Goal: Find specific page/section: Find specific page/section

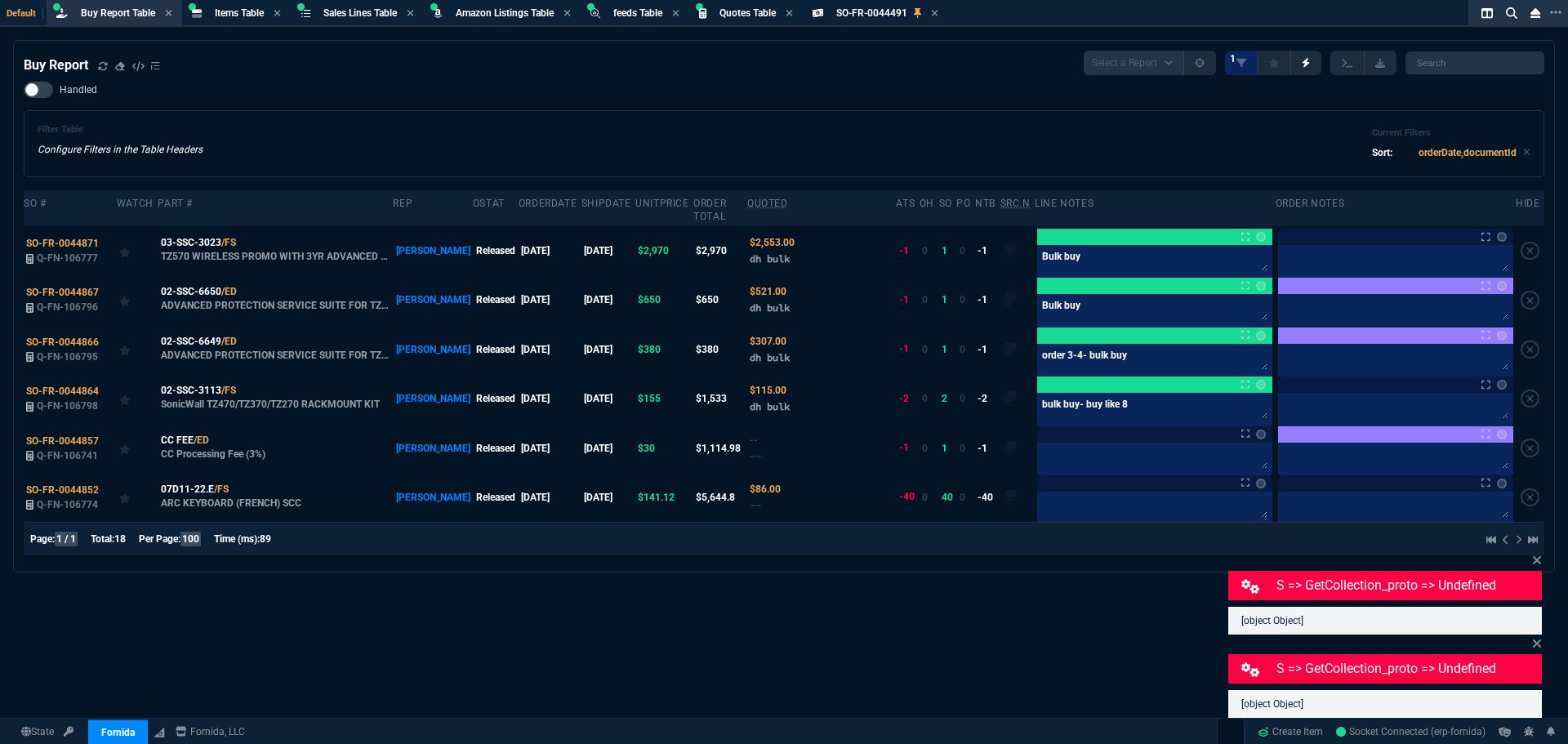
select select "8: NEPT"
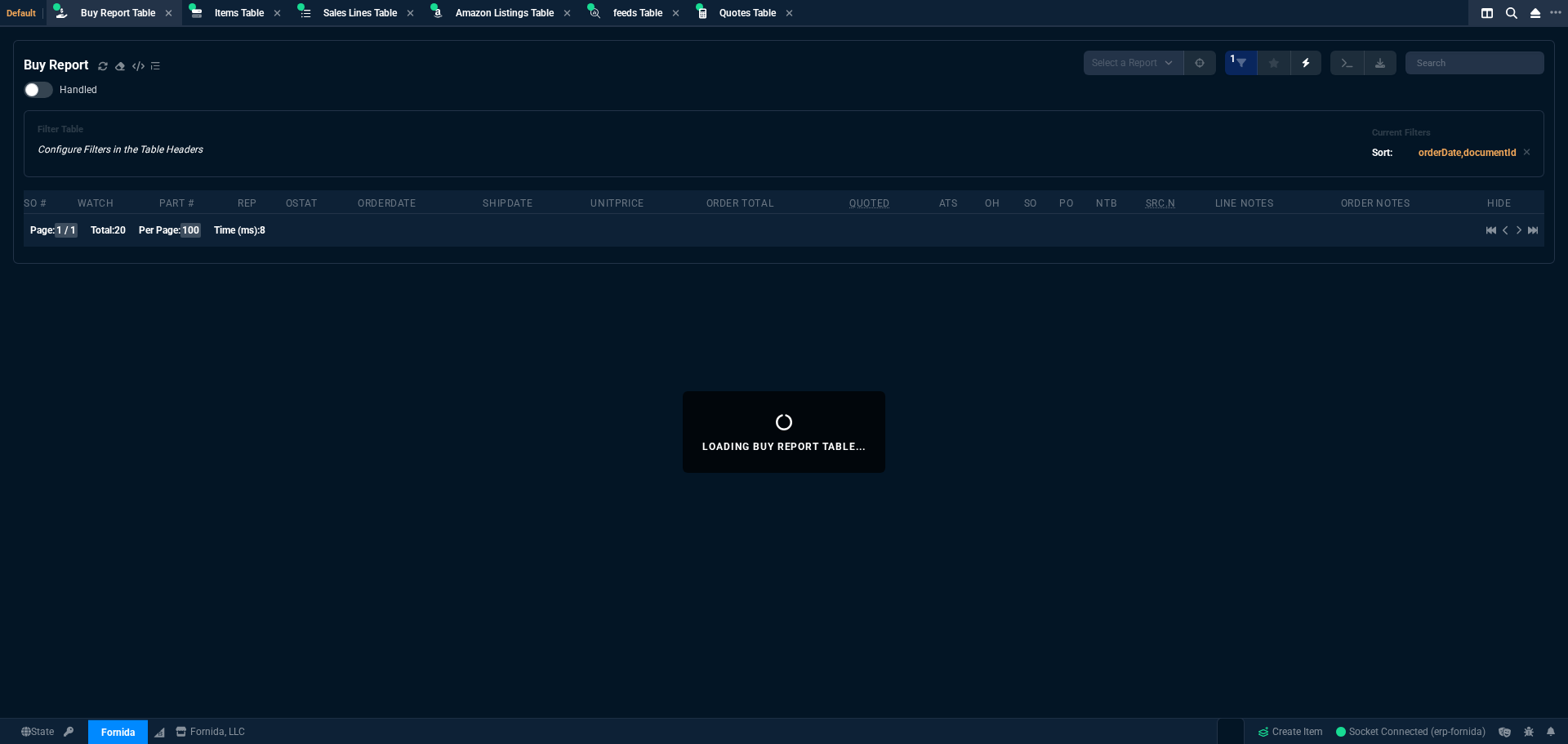
select select "8: NEPT"
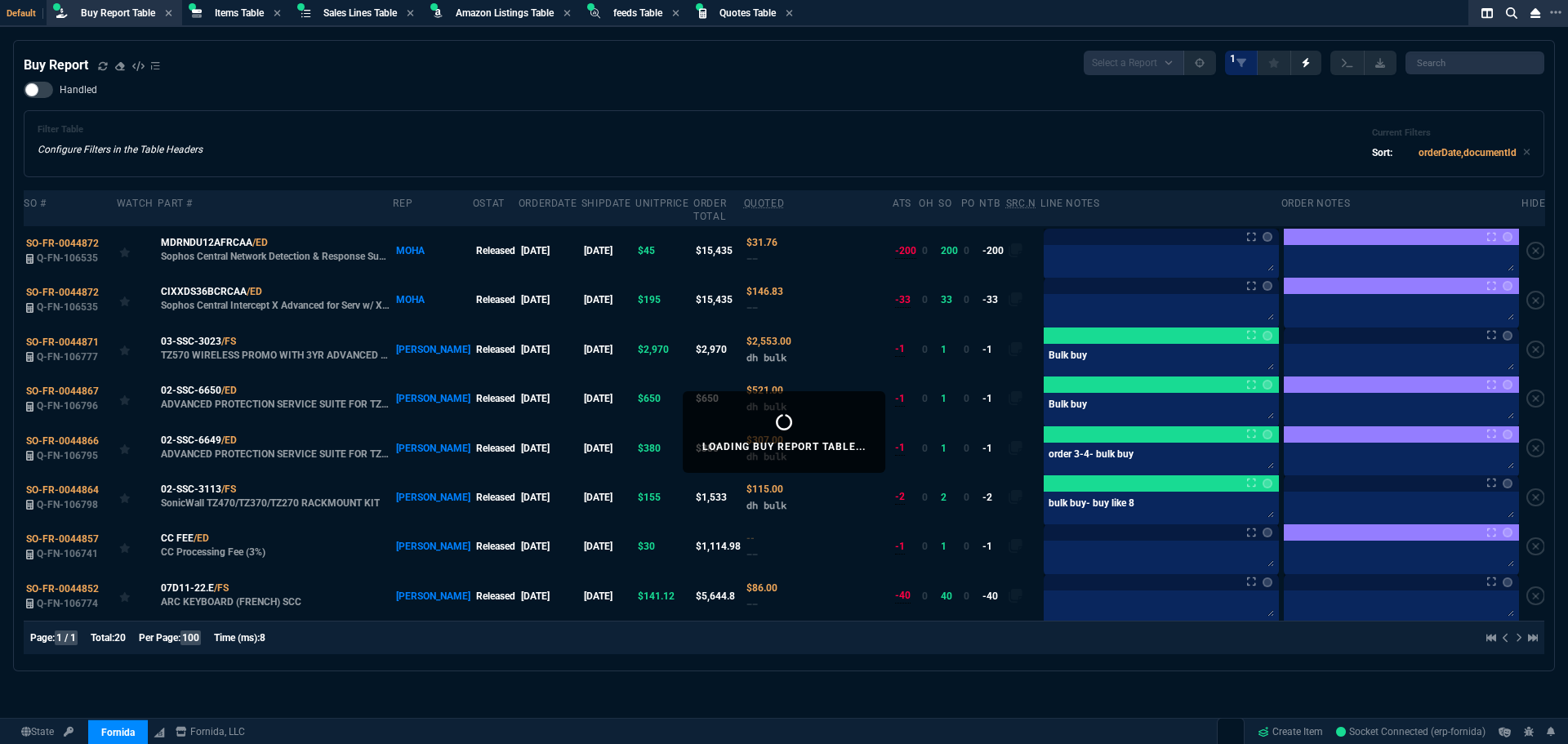
click at [362, 106] on div "Handled Filter Table Configure Filters in the Table Headers Current Filters Sor…" at bounding box center [784, 129] width 1520 height 95
click at [276, 238] on icon at bounding box center [279, 242] width 9 height 10
click at [269, 287] on icon at bounding box center [273, 291] width 9 height 10
click at [246, 140] on div "Filter Table Configure Filters in the Table Headers Current Filters Sort: order…" at bounding box center [784, 143] width 1493 height 39
click at [62, 238] on span "SO-FR-0044872" at bounding box center [62, 243] width 73 height 11
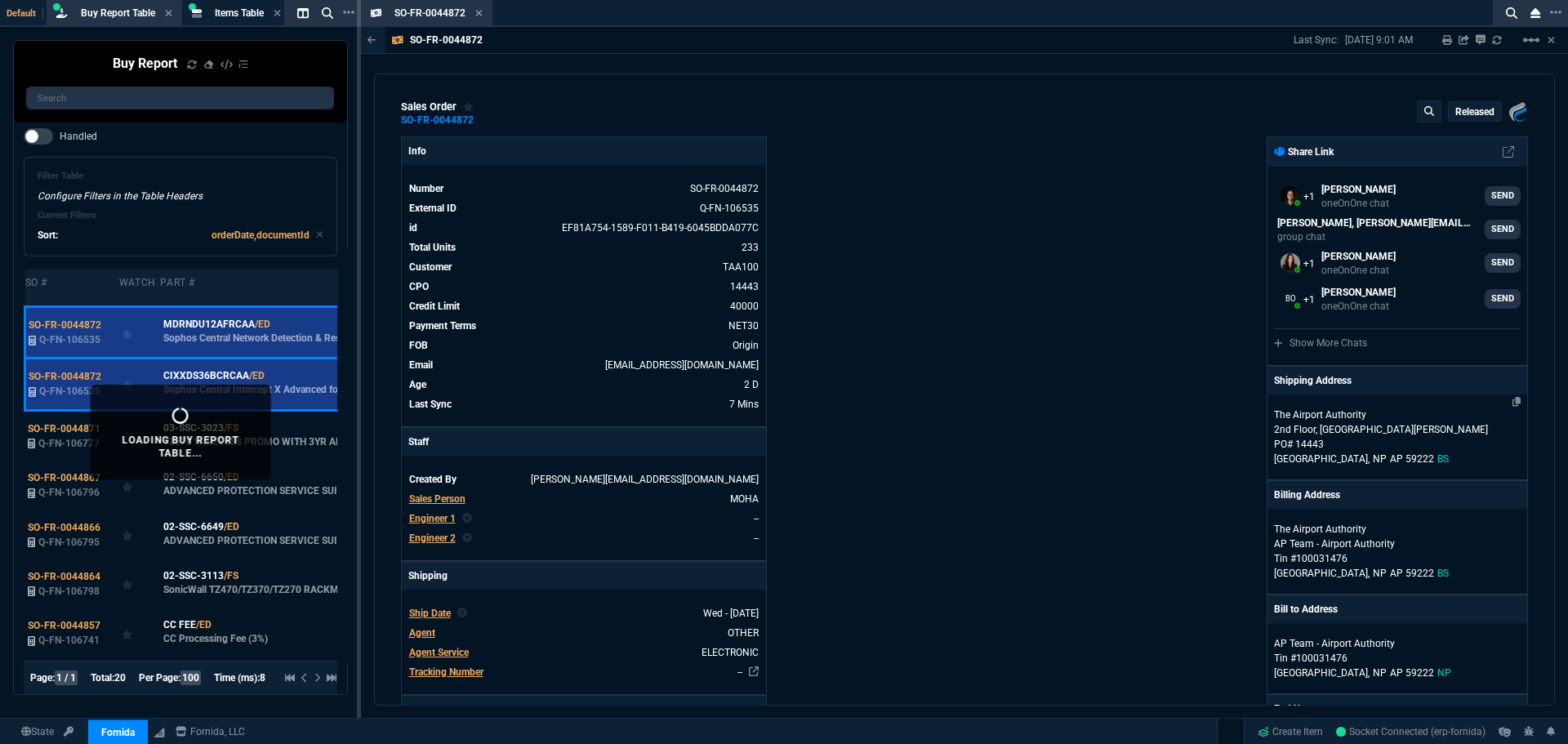
click at [1315, 430] on p "2nd Floor, Terminal B - Lynden Pindling Airport" at bounding box center [1397, 429] width 247 height 15
select select "BS"
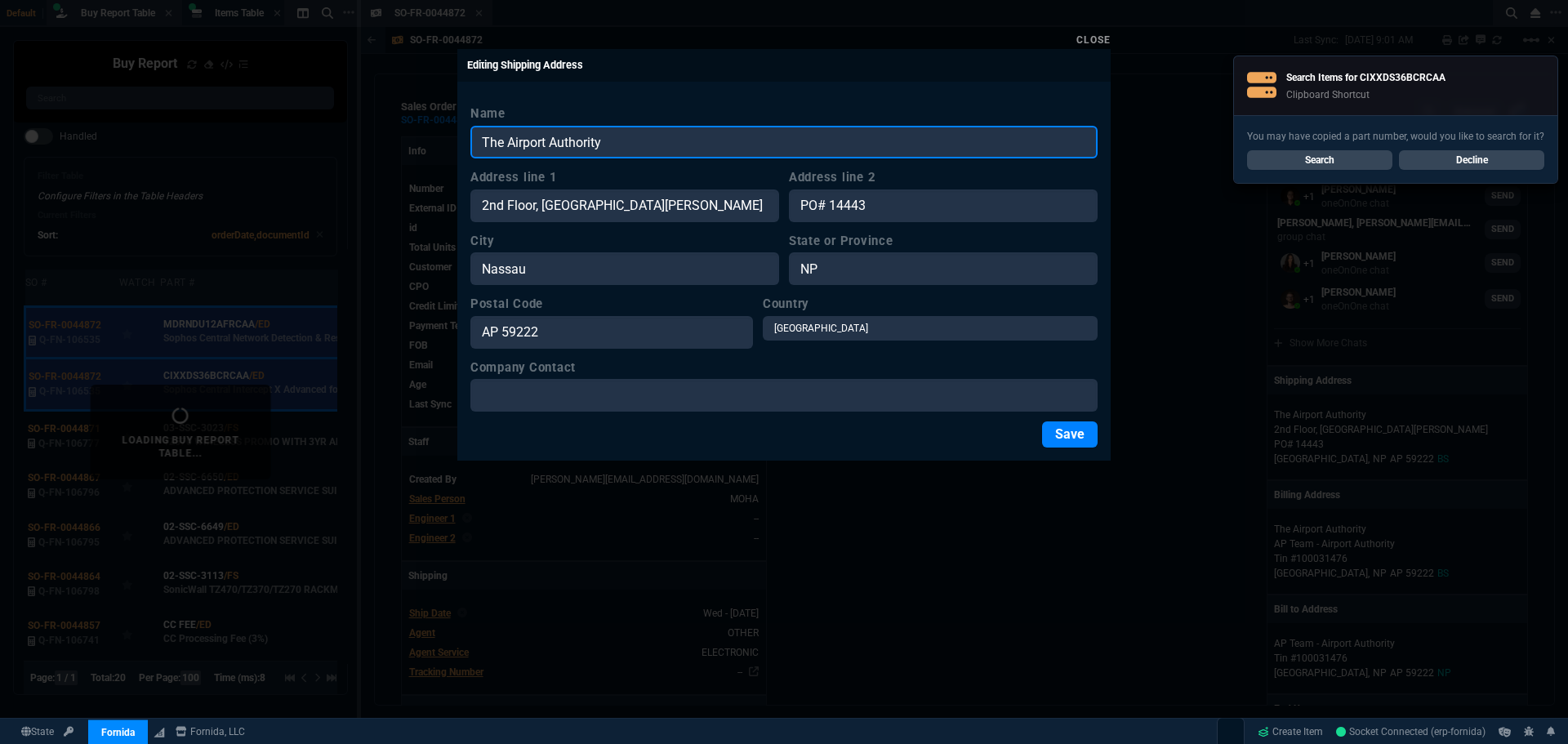
drag, startPoint x: 625, startPoint y: 142, endPoint x: 463, endPoint y: 144, distance: 162.0
click at [473, 144] on input "The Airport Authority" at bounding box center [784, 142] width 628 height 33
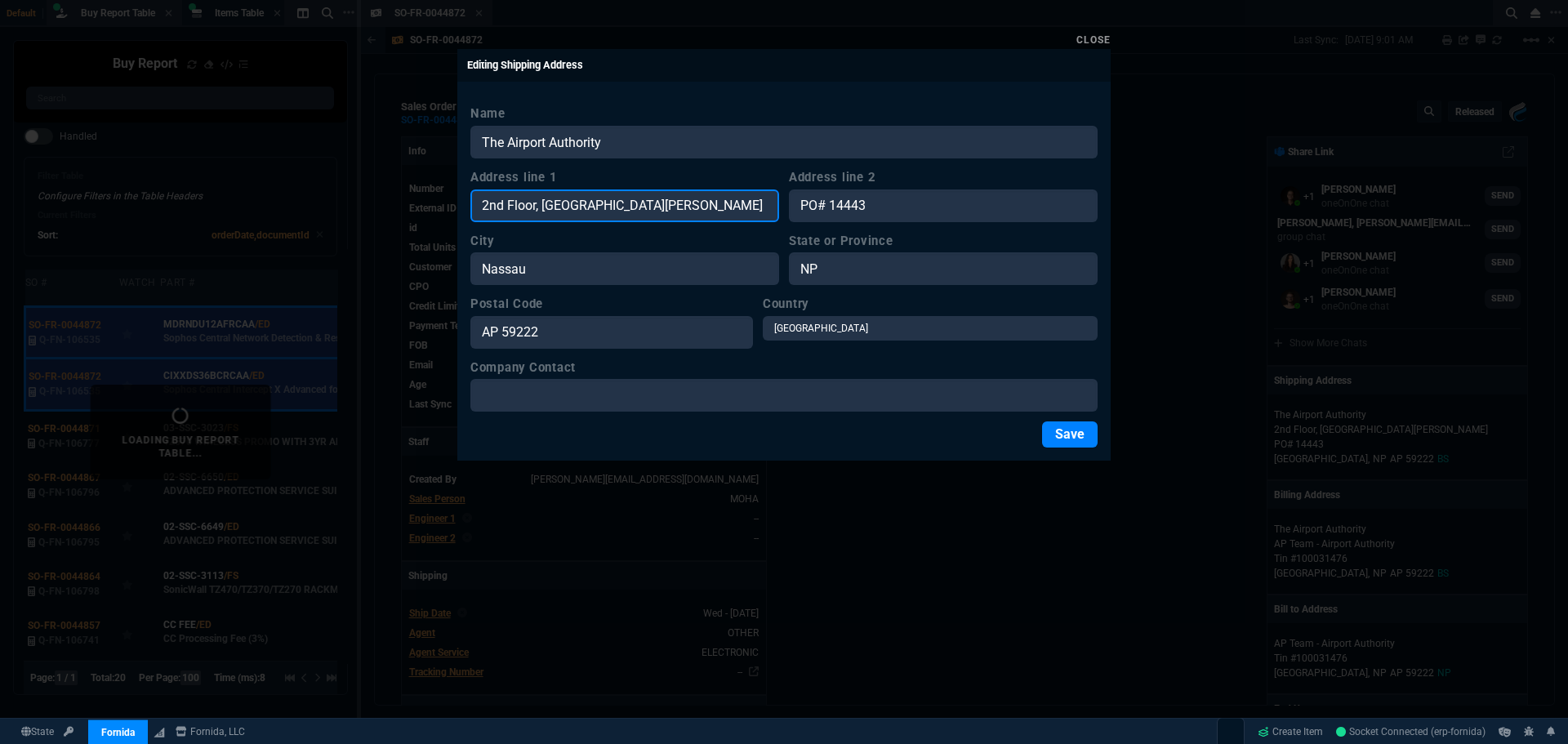
drag, startPoint x: 754, startPoint y: 203, endPoint x: 472, endPoint y: 211, distance: 282.1
click at [451, 205] on div "Close Editing Shipping Address Name The Airport Authority Address line 1 2nd Fl…" at bounding box center [784, 372] width 1568 height 744
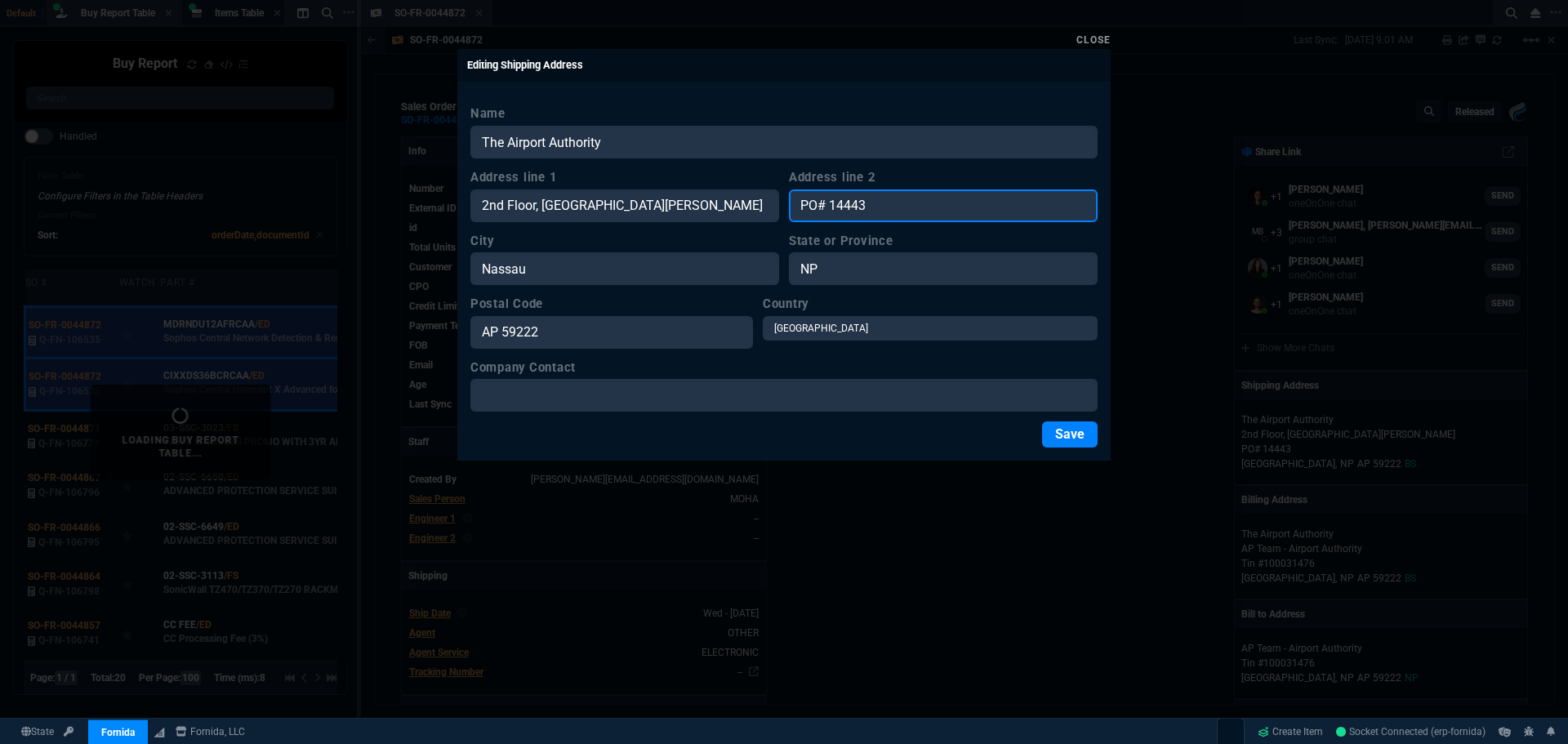
drag, startPoint x: 874, startPoint y: 206, endPoint x: 821, endPoint y: 223, distance: 55.7
click at [754, 205] on div "Address line 1 2nd Floor, Terminal B - Lynden Pindling Airport Address line 2 P…" at bounding box center [784, 195] width 628 height 54
click at [865, 202] on input "PO# 14443" at bounding box center [943, 206] width 309 height 33
drag, startPoint x: 869, startPoint y: 202, endPoint x: 797, endPoint y: 203, distance: 72.0
click at [797, 203] on input "PO# 14443" at bounding box center [943, 206] width 309 height 33
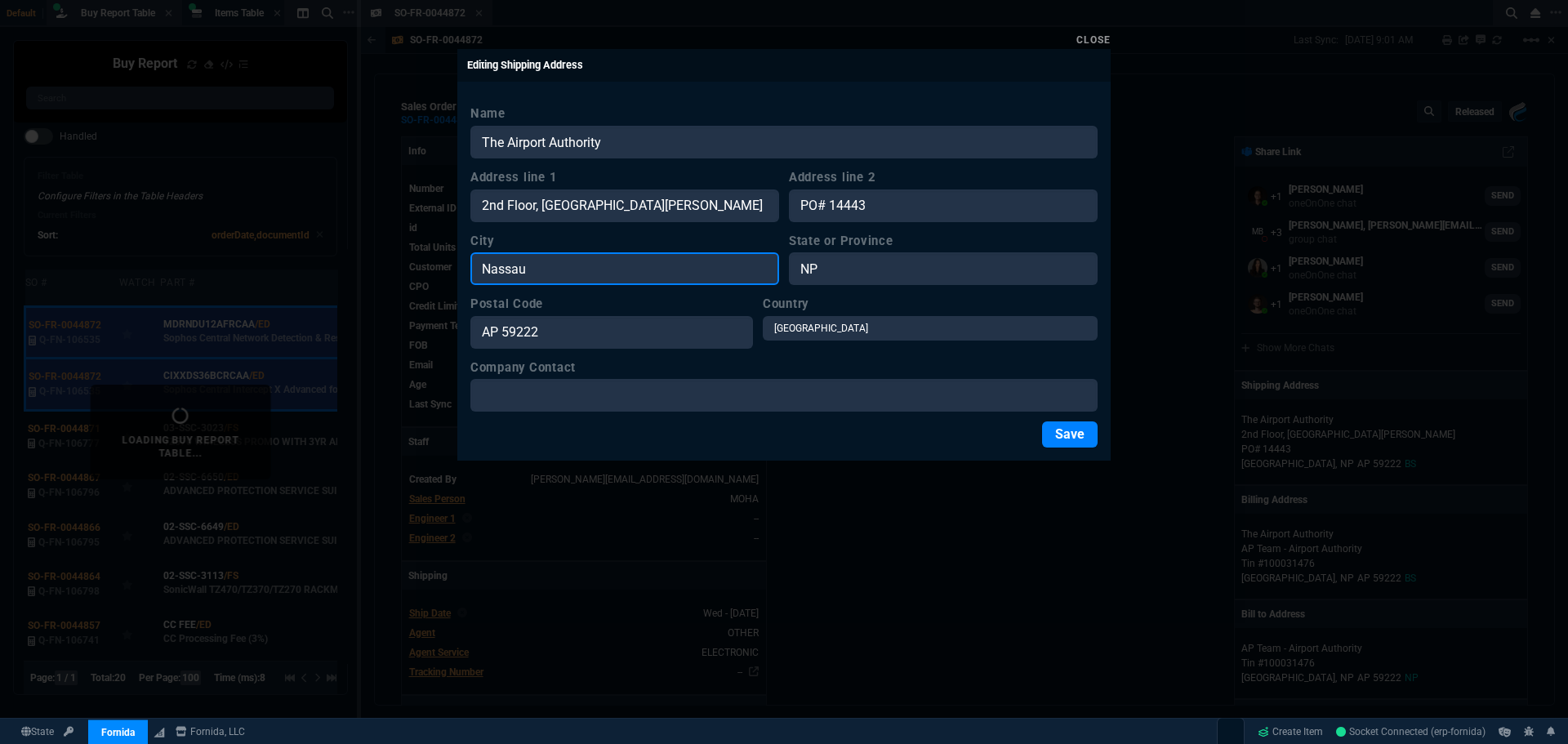
drag, startPoint x: 532, startPoint y: 269, endPoint x: 444, endPoint y: 264, distance: 88.1
click at [444, 264] on div "Close Editing Shipping Address Name The Airport Authority Address line 1 2nd Fl…" at bounding box center [784, 372] width 1568 height 744
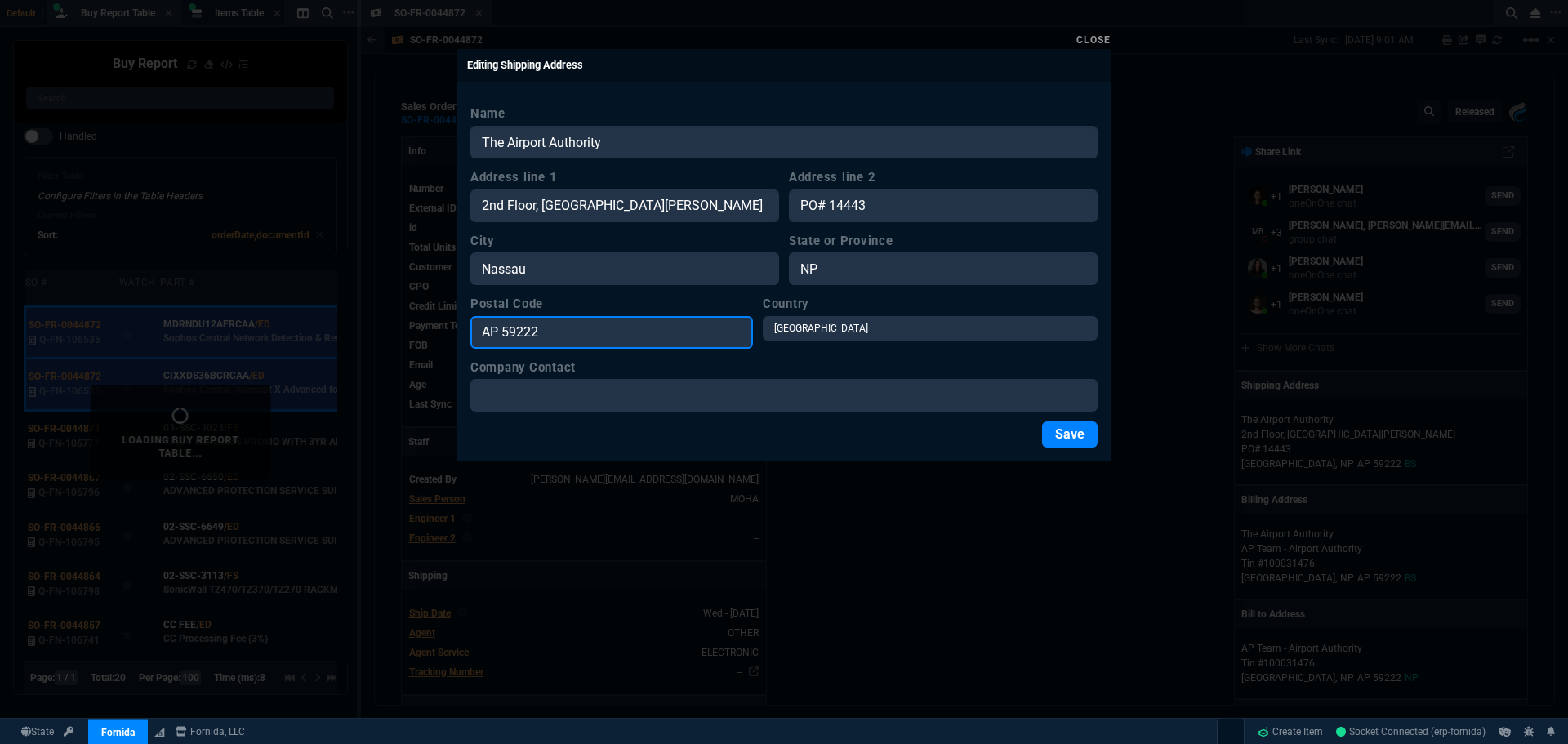
drag, startPoint x: 525, startPoint y: 335, endPoint x: 459, endPoint y: 333, distance: 66.0
click at [452, 334] on div "Close Editing Shipping Address Name The Airport Authority Address line 1 2nd Fl…" at bounding box center [784, 372] width 1568 height 744
click at [1100, 42] on link "Close" at bounding box center [1094, 40] width 35 height 11
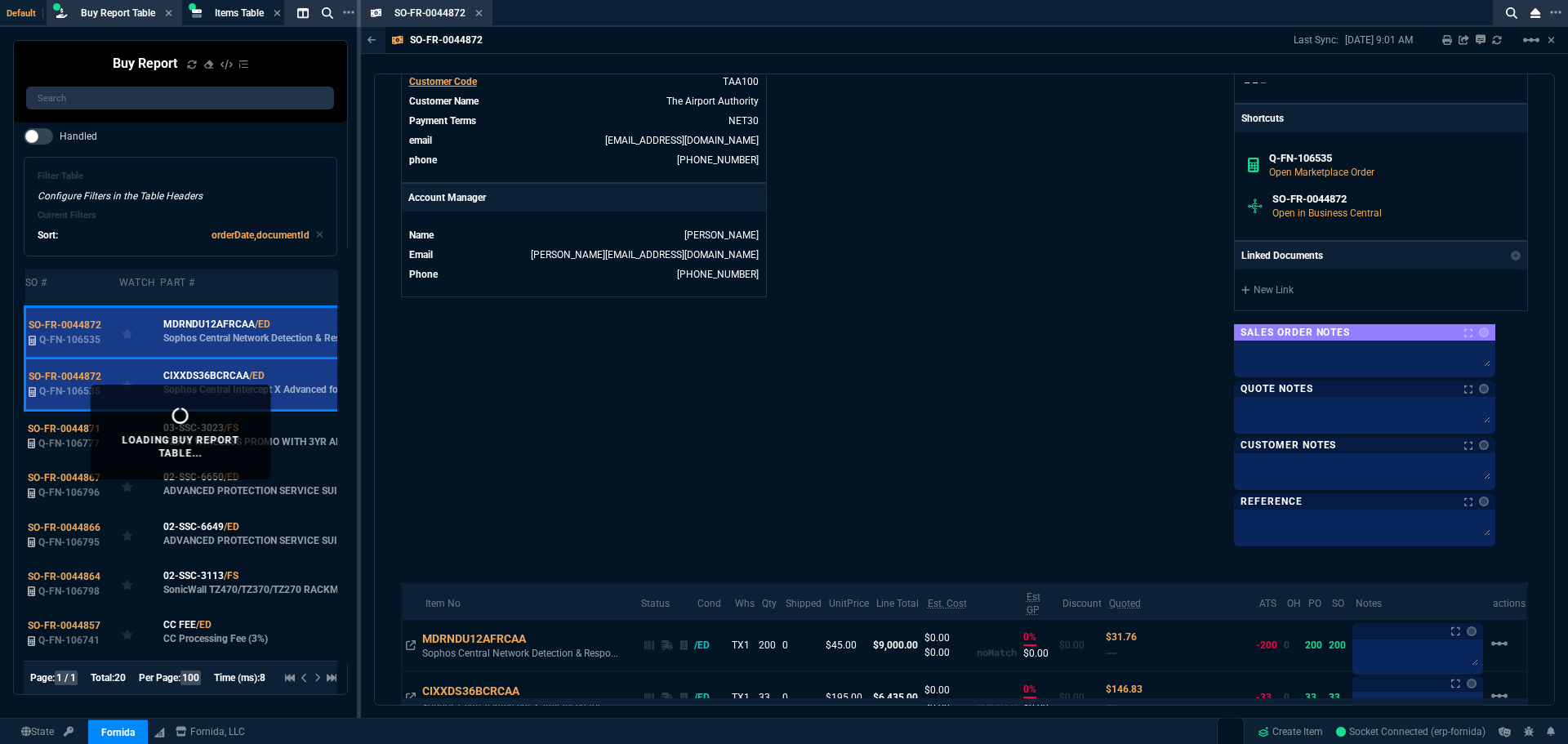
scroll to position [571, 0]
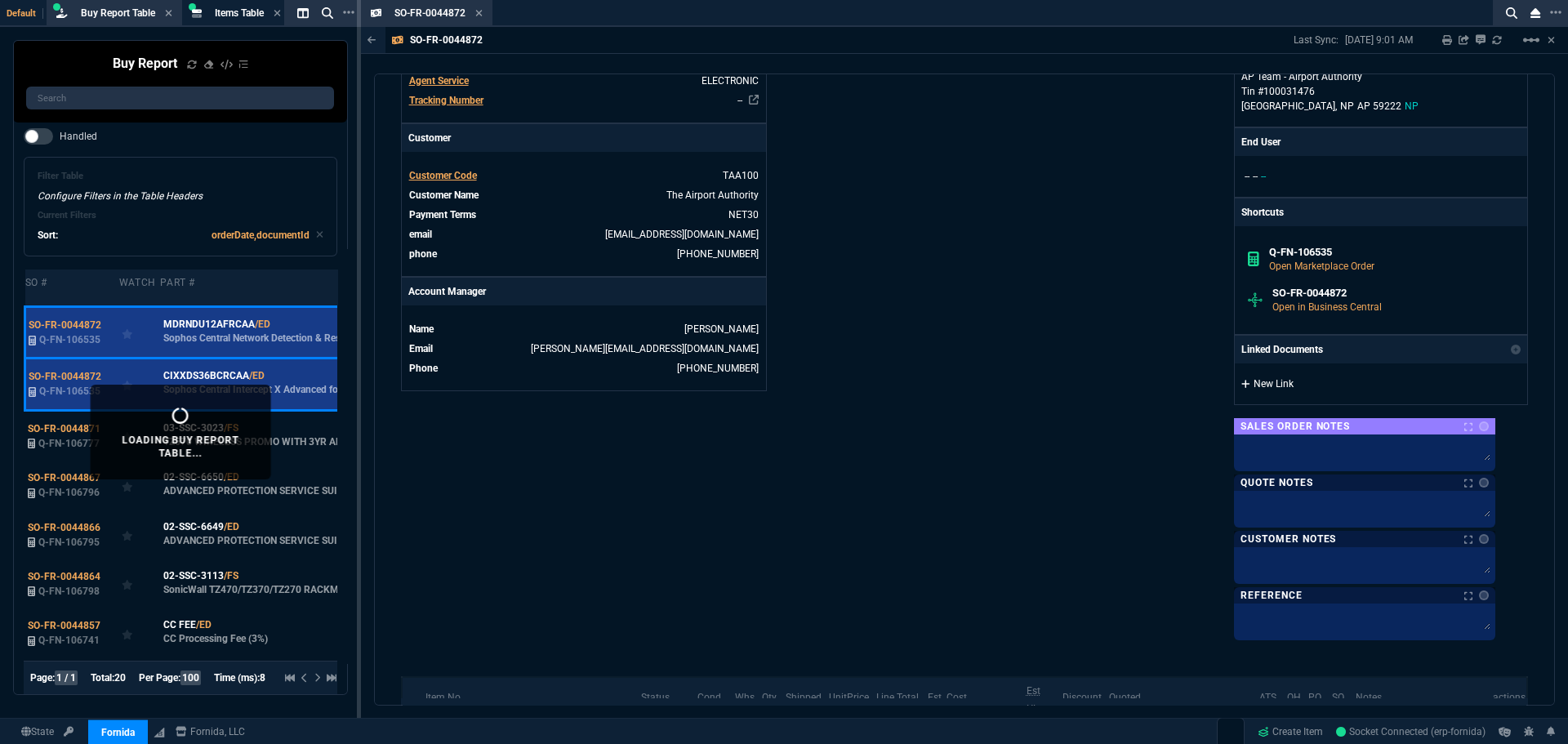
click at [1269, 386] on link "New Link" at bounding box center [1381, 383] width 279 height 15
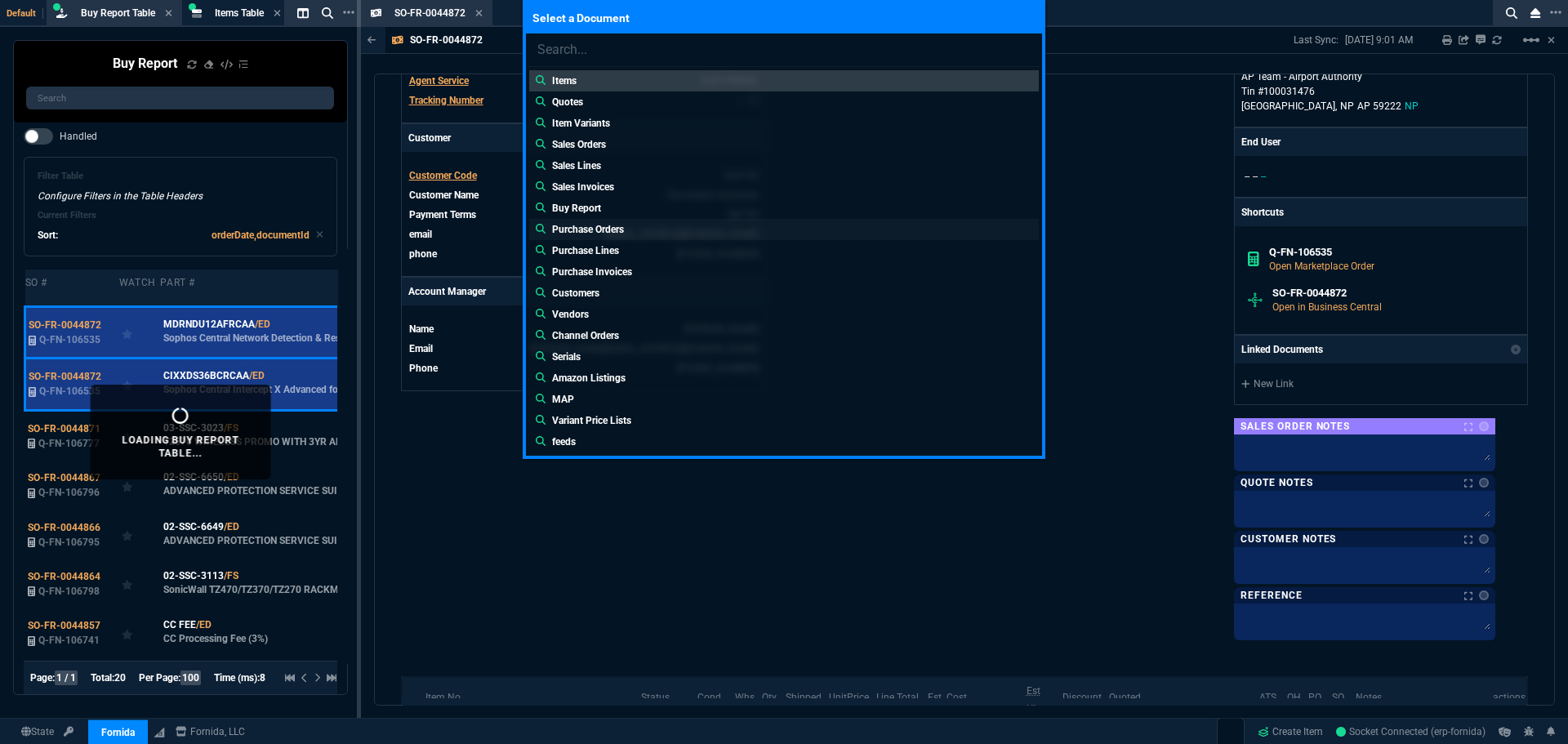
click at [596, 225] on p "Purchase Orders" at bounding box center [588, 229] width 72 height 15
type input "Purchase Orders:"
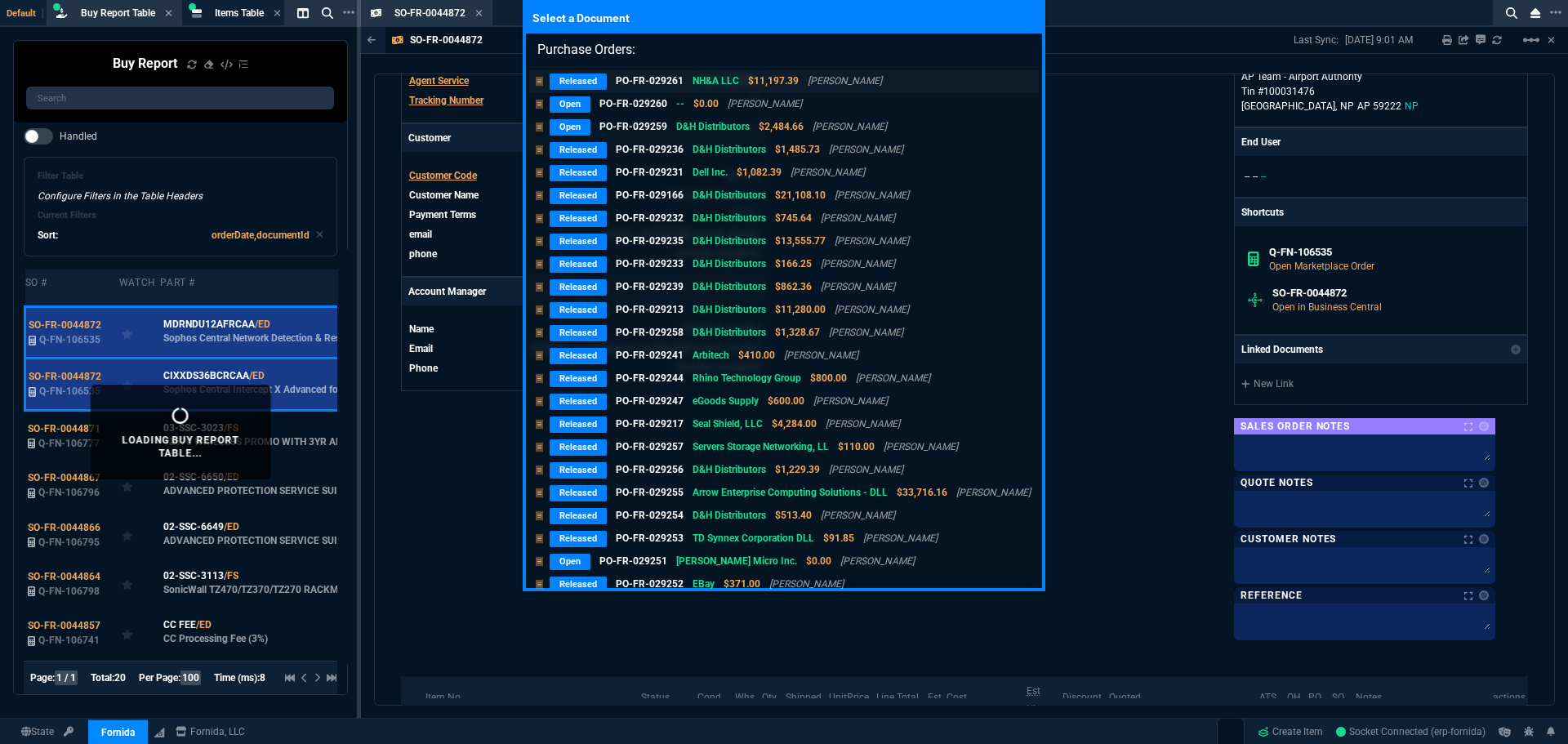
click at [604, 80] on p "Released" at bounding box center [578, 82] width 57 height 16
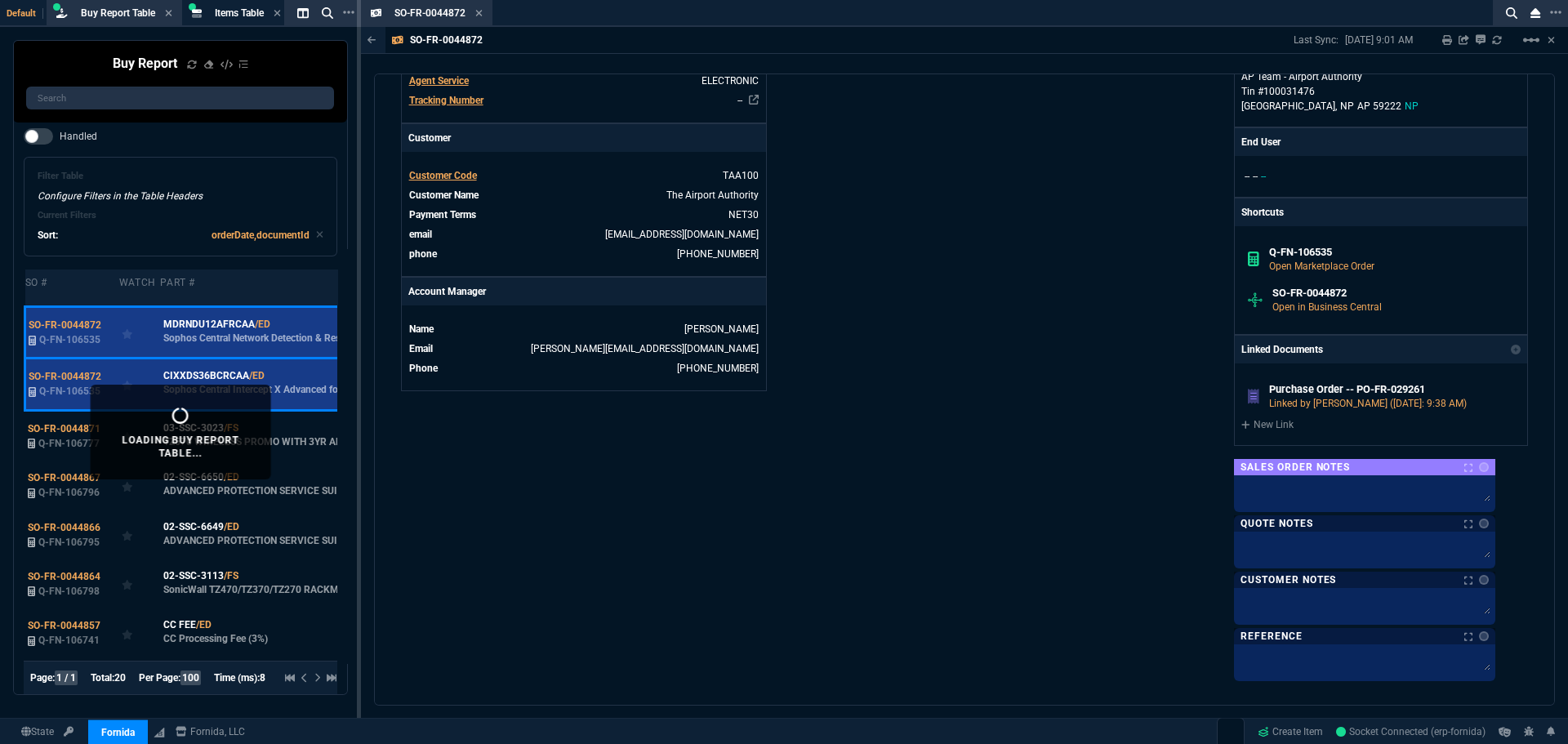
click at [1023, 219] on div "Fornida, LLC 2609 Technology Dr Suite 300 Plano, TX 75074 Share Link Steven Hua…" at bounding box center [1246, 121] width 563 height 1113
click at [481, 13] on icon at bounding box center [478, 12] width 7 height 10
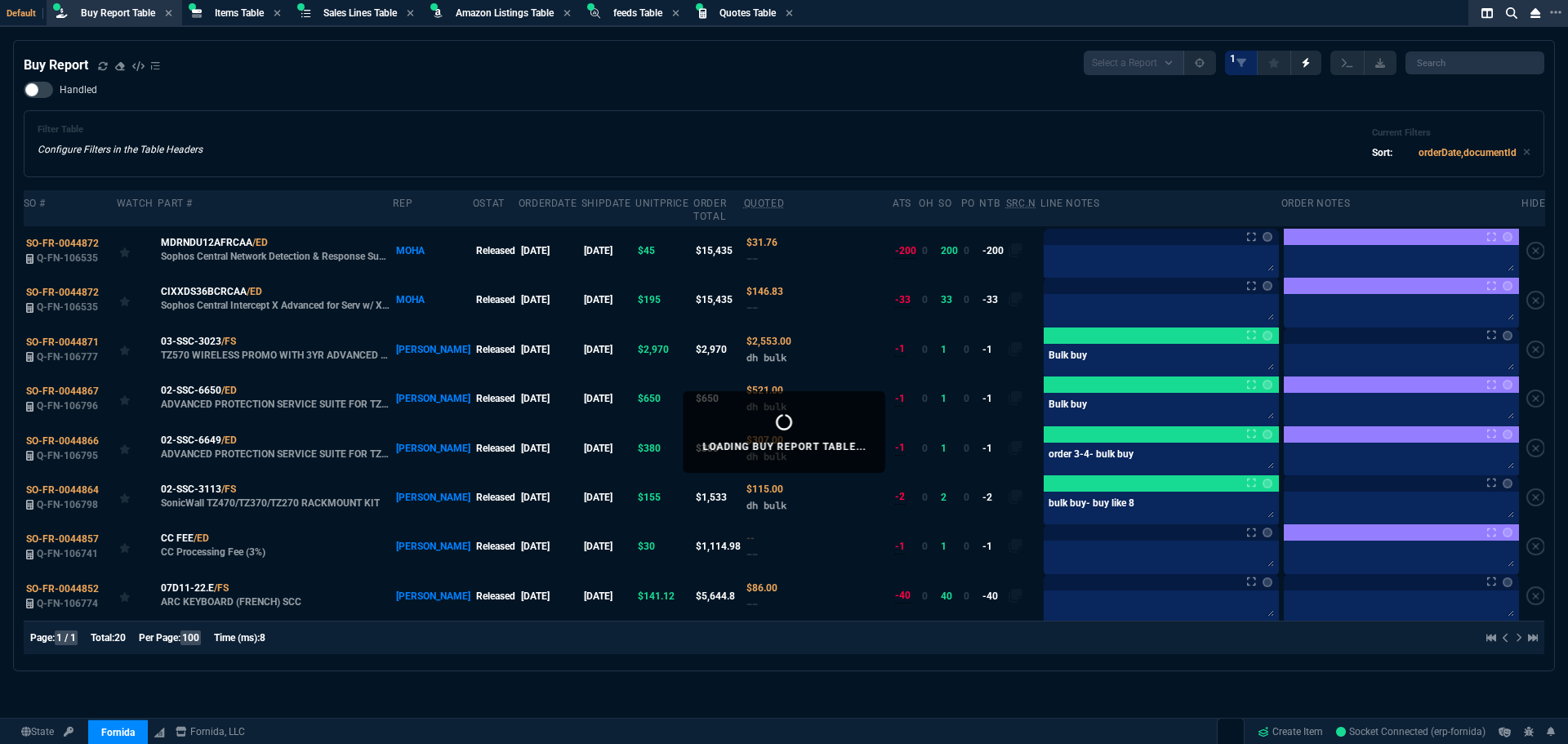
click at [769, 139] on div "Filter Table Configure Filters in the Table Headers Current Filters Sort: order…" at bounding box center [784, 143] width 1493 height 39
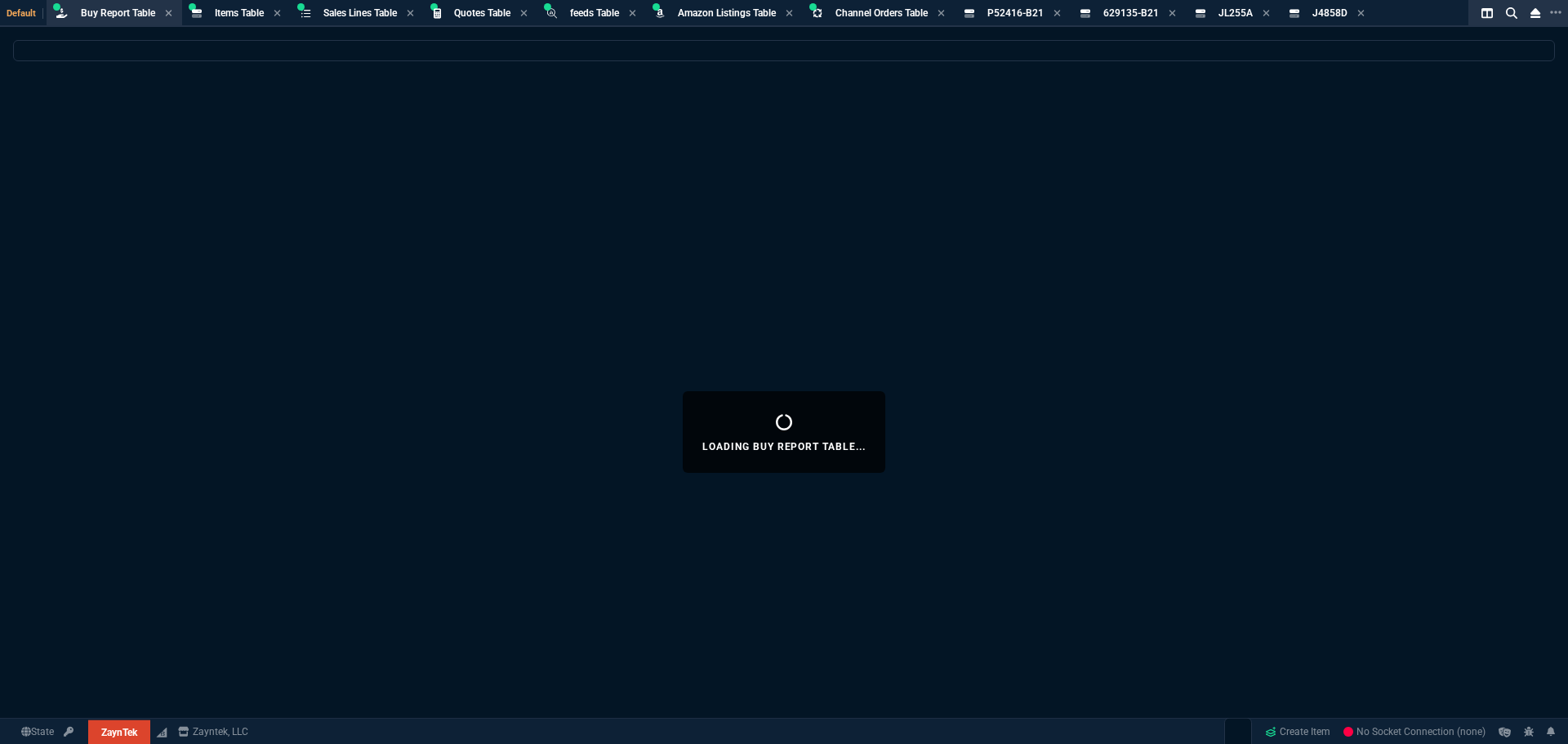
select select "8: NEPT"
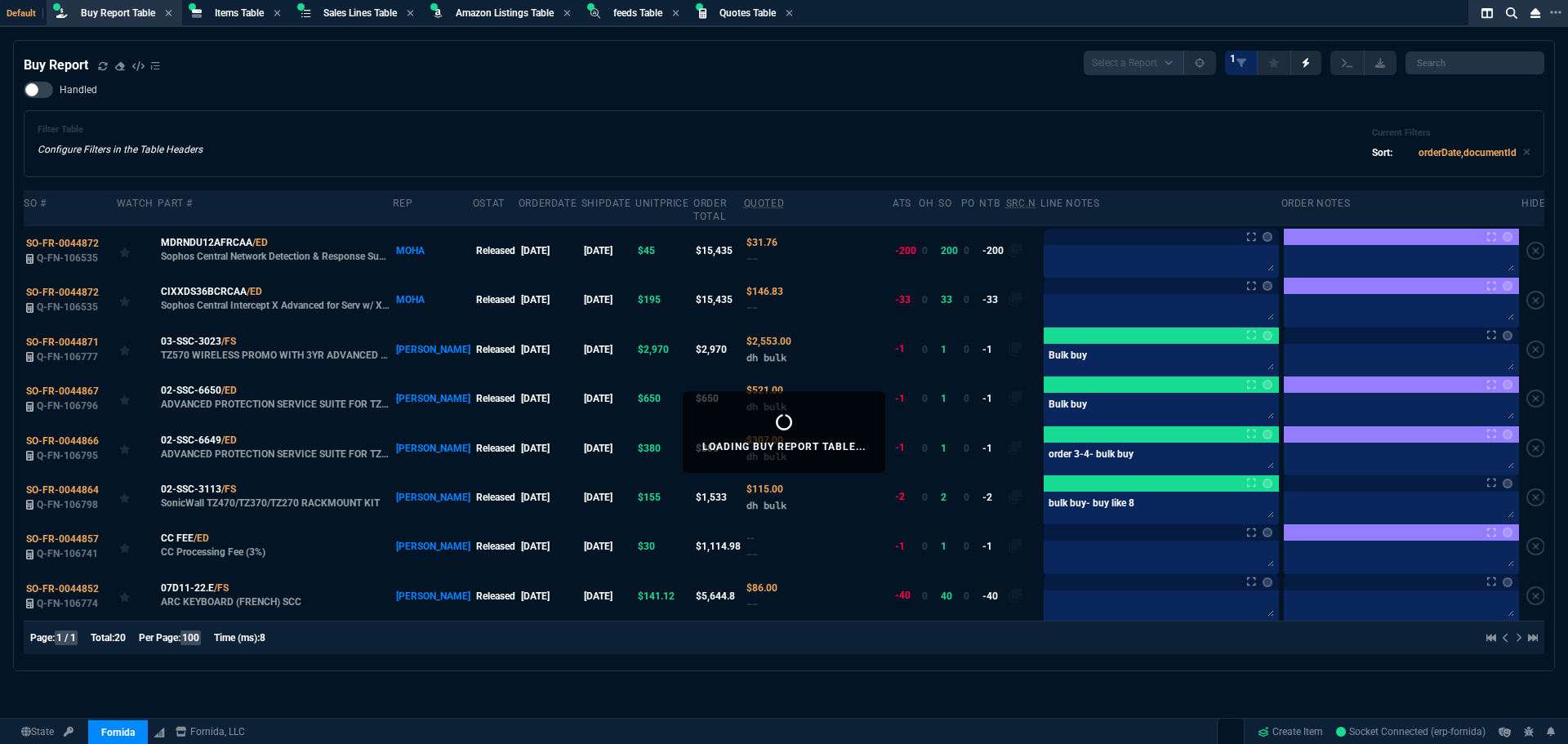
select select "8: NEPT"
click at [440, 122] on div "Filter Table Configure Filters in the Table Headers Current Filters Sort: order…" at bounding box center [784, 143] width 1520 height 67
click at [99, 66] on icon at bounding box center [102, 66] width 10 height 10
